Goal: Task Accomplishment & Management: Manage account settings

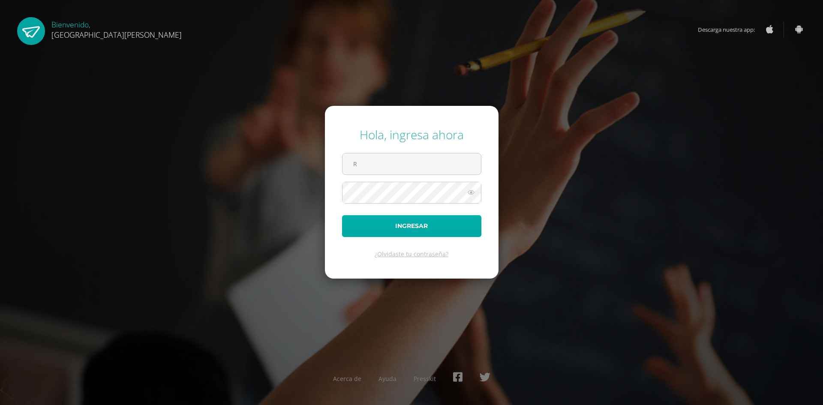
type input "[EMAIL_ADDRESS][DOMAIN_NAME]"
click at [342, 215] on button "Ingresar" at bounding box center [411, 226] width 139 height 22
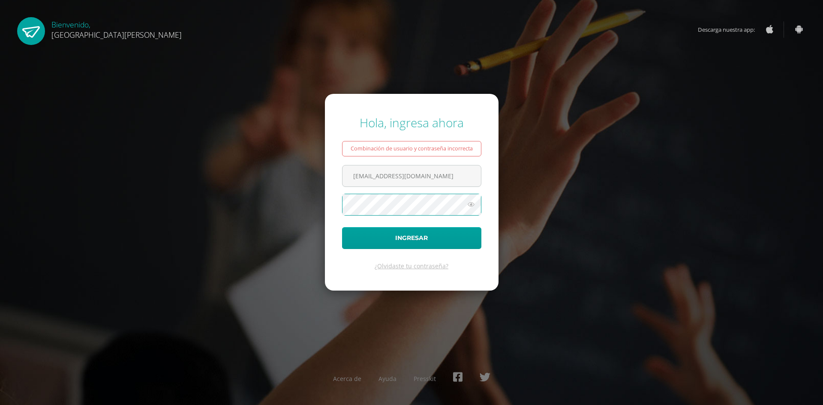
click at [342, 227] on button "Ingresar" at bounding box center [411, 238] width 139 height 22
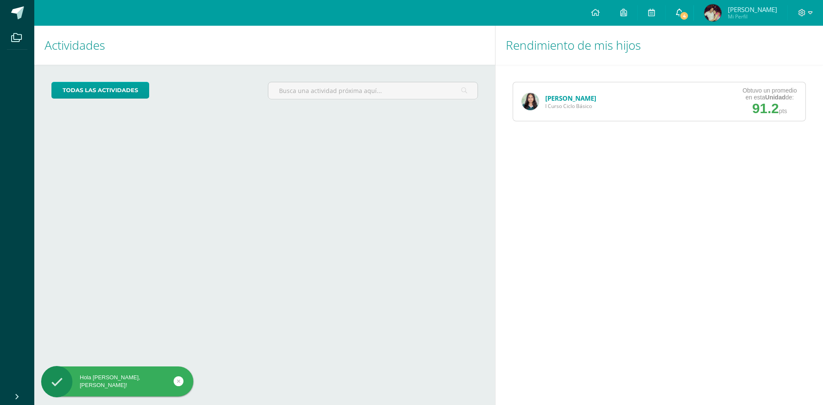
click at [689, 17] on span "4" at bounding box center [683, 15] width 9 height 9
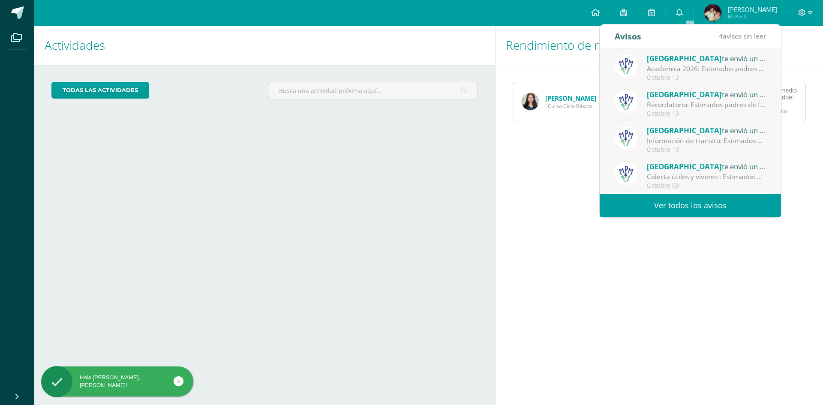
click at [699, 202] on link "Ver todos los avisos" at bounding box center [689, 206] width 181 height 24
drag, startPoint x: 665, startPoint y: 209, endPoint x: 611, endPoint y: 205, distance: 53.7
click at [665, 209] on link "Ver todos los avisos" at bounding box center [689, 206] width 181 height 24
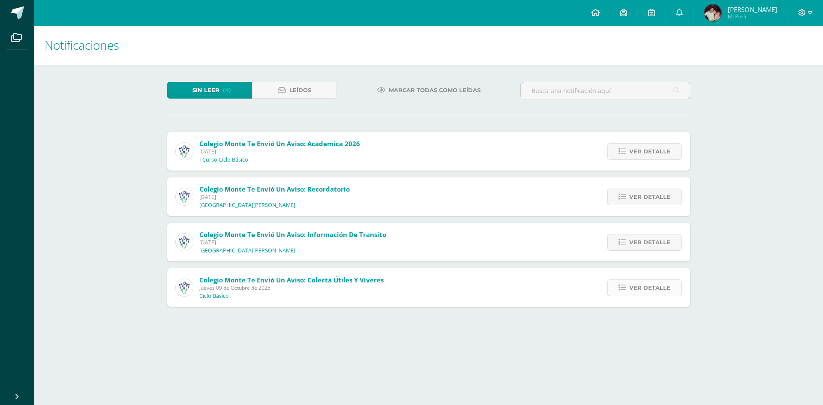
click at [623, 287] on icon at bounding box center [621, 287] width 7 height 7
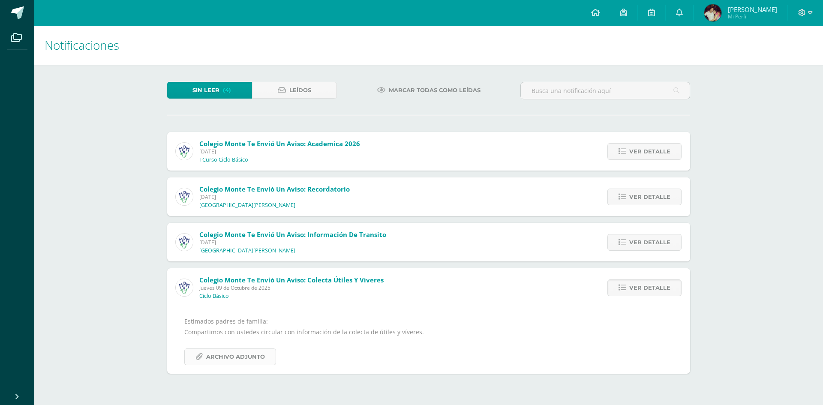
click at [261, 357] on span "Archivo Adjunto" at bounding box center [235, 357] width 59 height 16
click at [651, 240] on span "Ver detalle" at bounding box center [649, 242] width 41 height 16
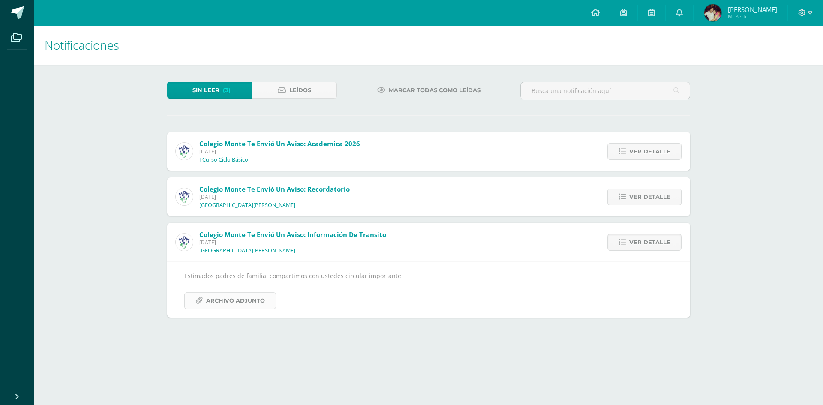
click at [255, 304] on span "Archivo Adjunto" at bounding box center [235, 301] width 59 height 16
click at [623, 200] on icon at bounding box center [621, 196] width 7 height 7
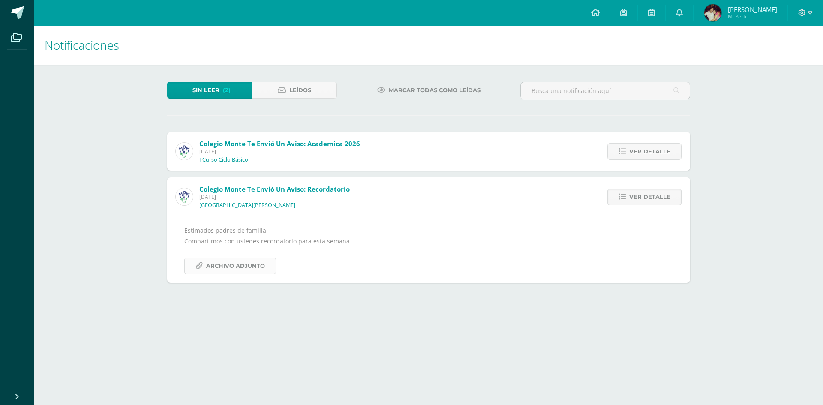
click at [235, 269] on span "Archivo Adjunto" at bounding box center [235, 266] width 59 height 16
click at [646, 156] on span "Ver detalle" at bounding box center [649, 152] width 41 height 16
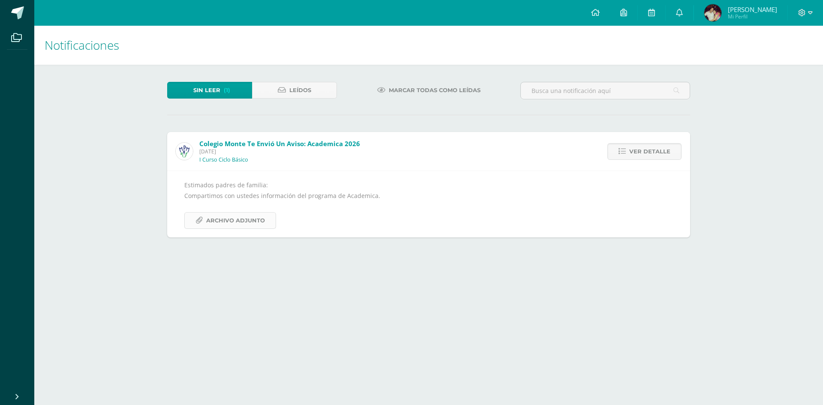
click at [224, 225] on span "Archivo Adjunto" at bounding box center [235, 221] width 59 height 16
click at [810, 13] on icon at bounding box center [810, 13] width 5 height 8
click at [792, 58] on span "Cerrar sesión" at bounding box center [783, 58] width 39 height 8
